Goal: Task Accomplishment & Management: Manage account settings

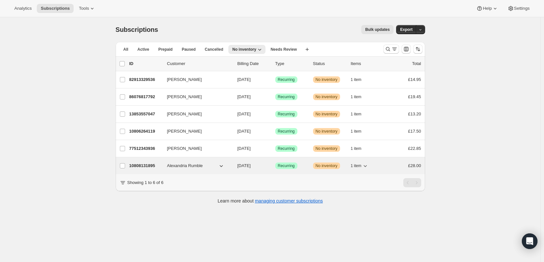
click at [148, 169] on p "10808131895" at bounding box center [145, 166] width 33 height 7
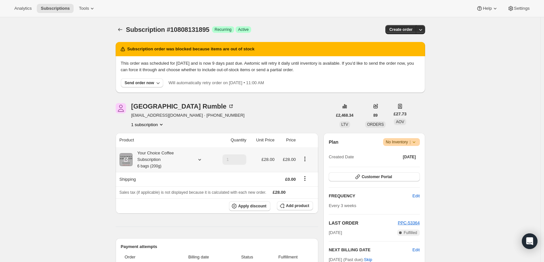
click at [181, 161] on div "Your Choice Coffee Subscription 6 bags (200g)" at bounding box center [162, 160] width 59 height 20
click at [178, 202] on button "Edit box" at bounding box center [164, 202] width 104 height 9
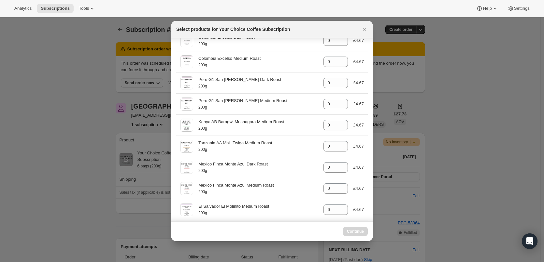
select select "gid://shopify/ProductVariant/45820001648951"
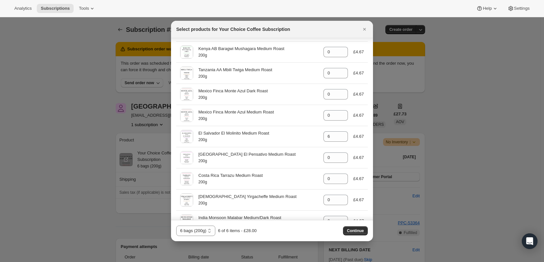
scroll to position [195, 0]
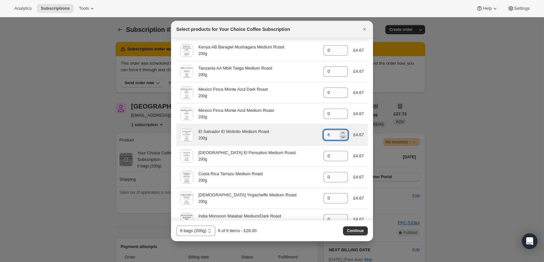
click at [341, 136] on icon ":r54:" at bounding box center [343, 137] width 7 height 7
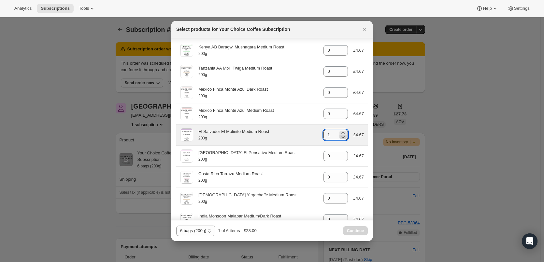
click at [341, 136] on icon ":r54:" at bounding box center [343, 137] width 7 height 7
type input "0"
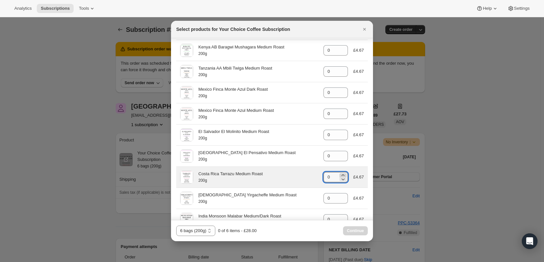
click at [342, 175] on icon ":r54:" at bounding box center [343, 176] width 3 height 2
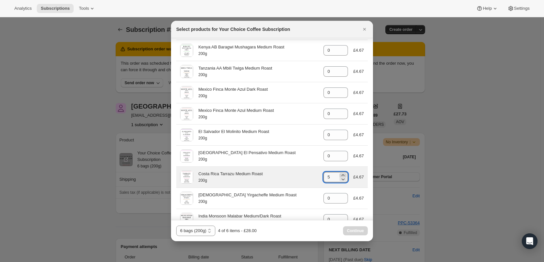
click at [342, 175] on icon ":r54:" at bounding box center [343, 176] width 3 height 2
type input "6"
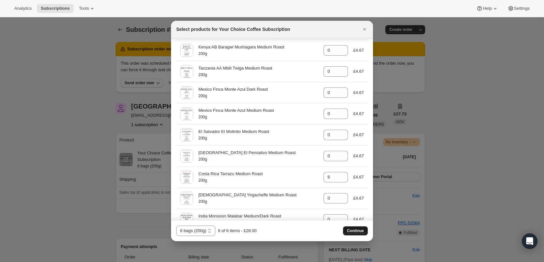
click at [354, 230] on span "Continue" at bounding box center [355, 231] width 17 height 5
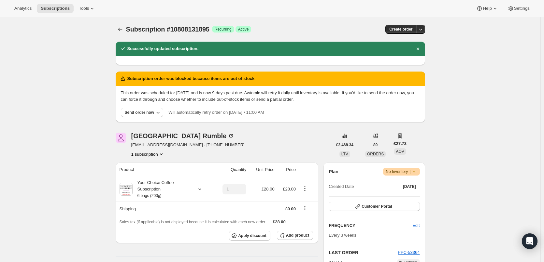
scroll to position [0, 0]
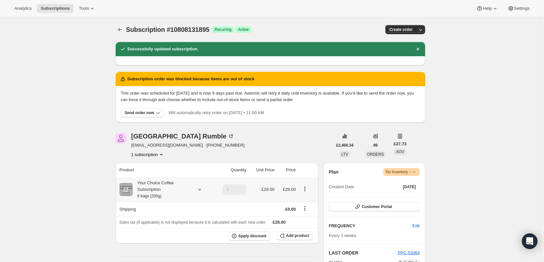
click at [157, 192] on div "Your Choice Coffee Subscription 6 bags (200g)" at bounding box center [162, 190] width 59 height 20
